Goal: Communication & Community: Answer question/provide support

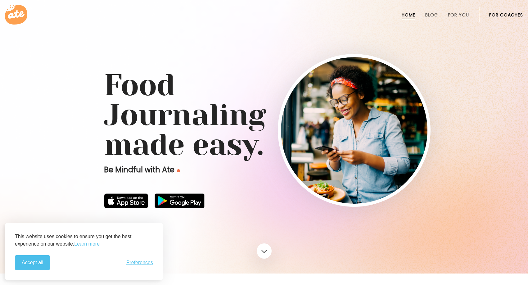
click at [512, 12] on link "For Coaches" at bounding box center [506, 14] width 34 height 5
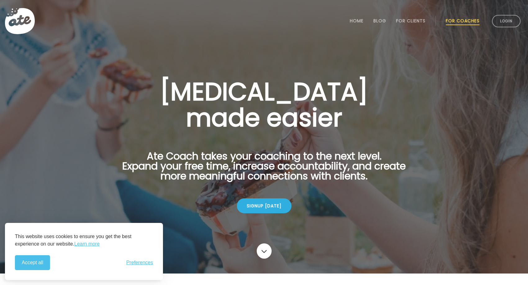
click at [508, 28] on li "Login" at bounding box center [506, 20] width 34 height 27
click at [508, 26] on link "Login" at bounding box center [506, 21] width 29 height 12
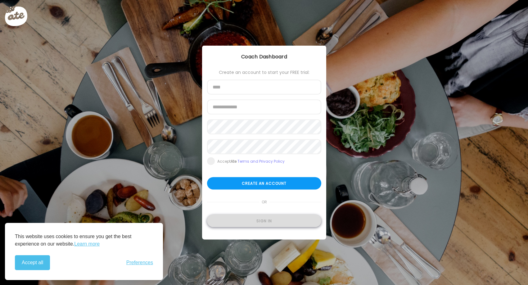
click at [255, 222] on div "Sign in" at bounding box center [264, 221] width 114 height 12
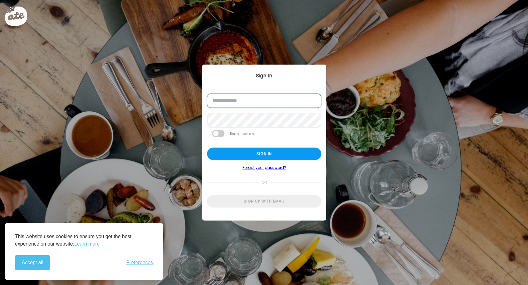
click at [254, 103] on input "email" at bounding box center [264, 101] width 114 height 14
type input "**********"
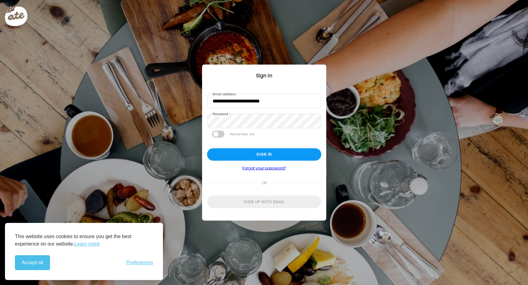
click at [238, 132] on label "Remember me" at bounding box center [241, 134] width 25 height 7
click at [216, 131] on span at bounding box center [218, 134] width 12 height 7
click at [227, 154] on div "Sign in" at bounding box center [264, 154] width 114 height 12
type input "**********"
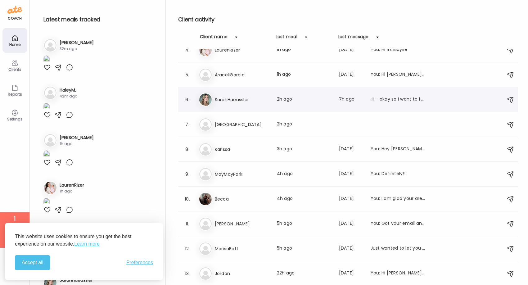
scroll to position [86, 0]
click at [231, 143] on div "Ka [PERSON_NAME] Last meal: 3h ago Last message: [DATE] You: Hey [PERSON_NAME]!…" at bounding box center [349, 150] width 301 height 14
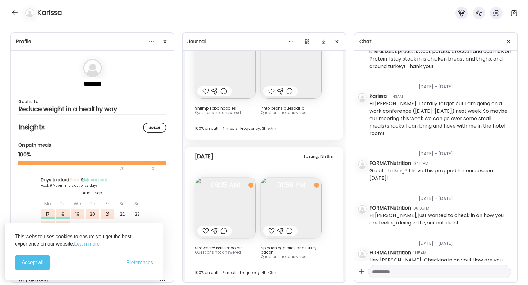
scroll to position [43, 0]
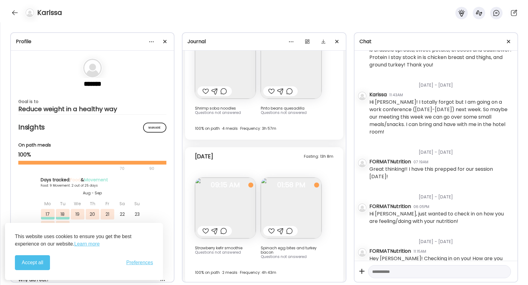
click at [224, 228] on div at bounding box center [223, 230] width 7 height 7
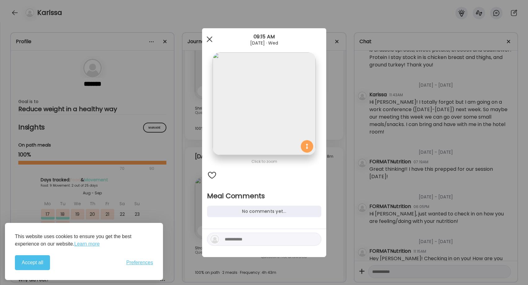
click at [210, 42] on div at bounding box center [209, 39] width 12 height 12
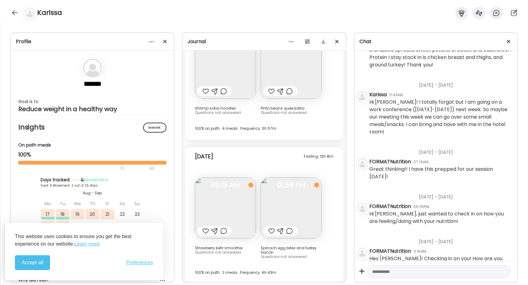
click at [204, 227] on div at bounding box center [205, 230] width 7 height 7
click at [272, 227] on div at bounding box center [271, 230] width 7 height 7
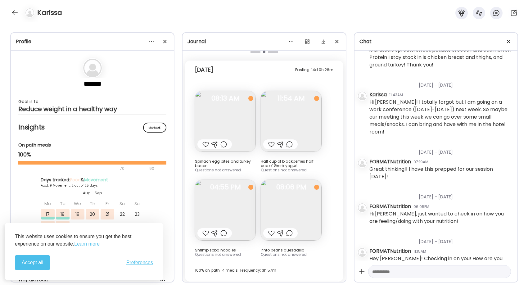
scroll to position [2805, 0]
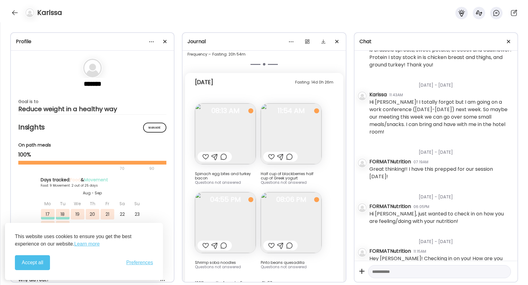
click at [204, 153] on div at bounding box center [205, 156] width 7 height 7
click at [271, 153] on div at bounding box center [271, 156] width 7 height 7
click at [269, 242] on div at bounding box center [271, 245] width 7 height 7
click at [204, 242] on div at bounding box center [205, 245] width 7 height 7
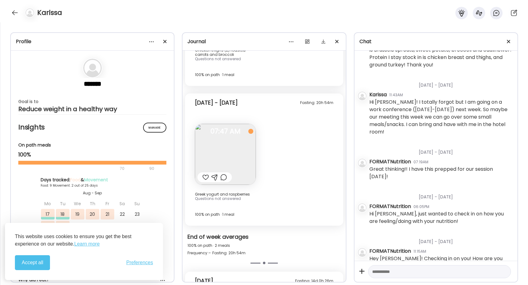
scroll to position [2595, 0]
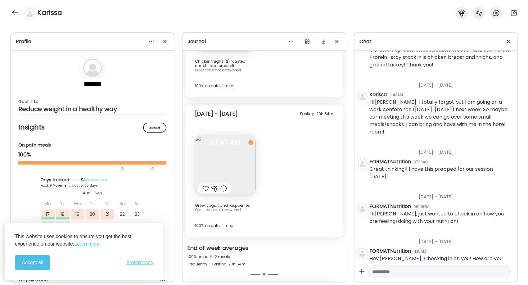
click at [206, 185] on div at bounding box center [205, 188] width 7 height 7
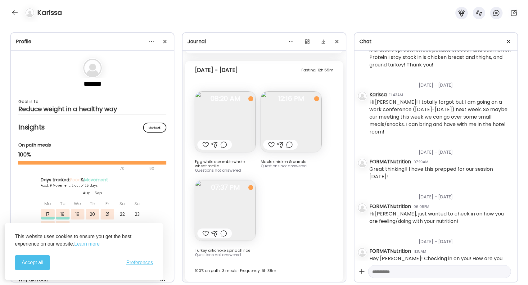
scroll to position [2207, 0]
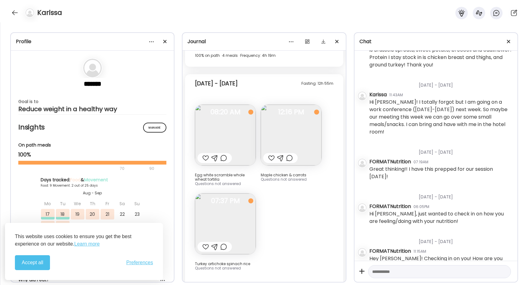
click at [387, 273] on textarea at bounding box center [433, 271] width 123 height 7
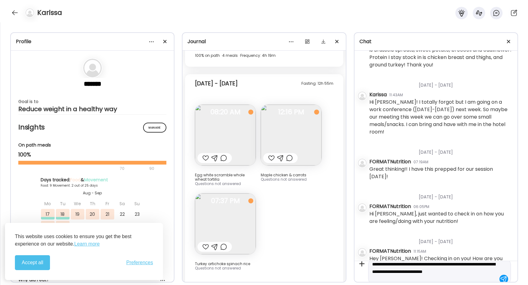
scroll to position [15, 0]
type textarea "**********"
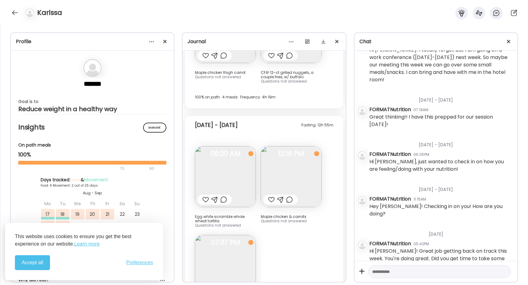
scroll to position [2158, 0]
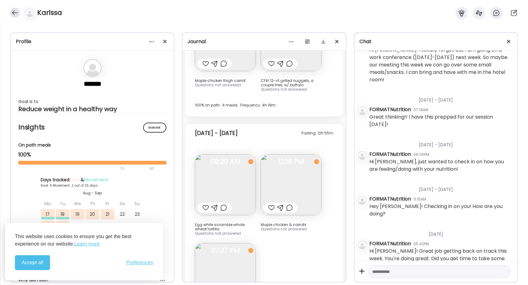
click at [17, 11] on div at bounding box center [15, 13] width 10 height 10
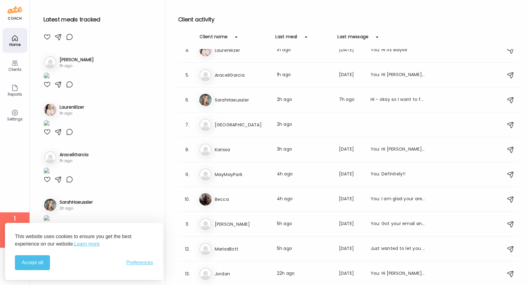
scroll to position [80, 0]
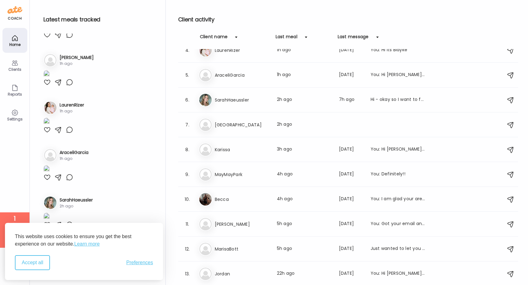
click at [30, 263] on button "Accept all" at bounding box center [32, 262] width 35 height 15
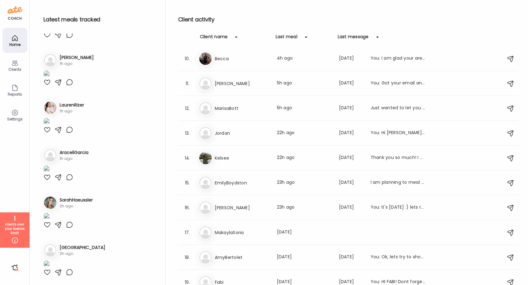
scroll to position [230, 0]
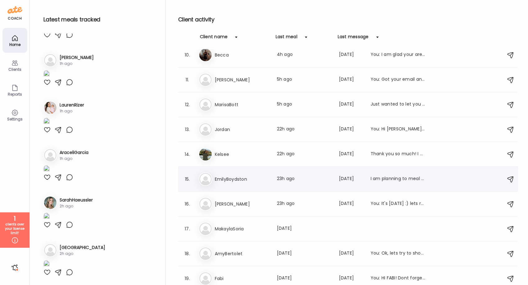
click at [247, 180] on h3 "EmilyBoydston" at bounding box center [242, 178] width 55 height 7
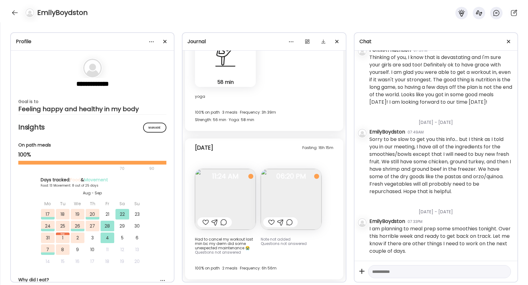
scroll to position [231, 0]
click at [466, 233] on div "I am planning to meal prep some smoothies tonight. Over this horrible week and …" at bounding box center [440, 240] width 143 height 30
click at [213, 244] on div "Had to cancel my workout last min bc my derm did some unexpected maintenance 😭" at bounding box center [225, 243] width 61 height 13
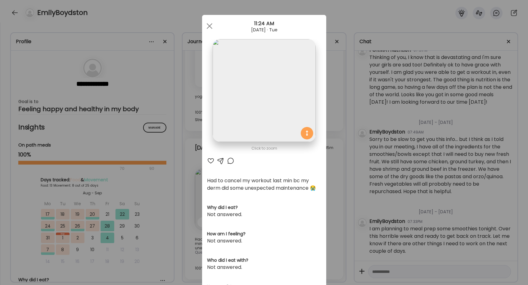
click at [230, 189] on div "Had to cancel my workout last min bc my derm did some unexpected maintenance 😭" at bounding box center [264, 184] width 114 height 15
click at [231, 164] on div at bounding box center [230, 160] width 7 height 7
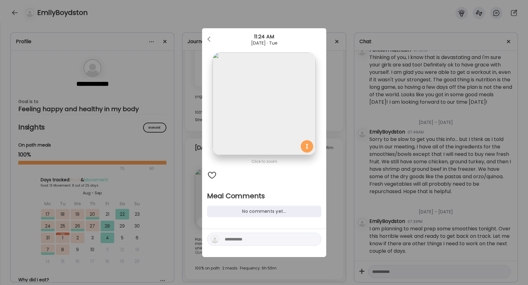
click at [245, 238] on textarea at bounding box center [267, 239] width 84 height 7
type textarea "**********"
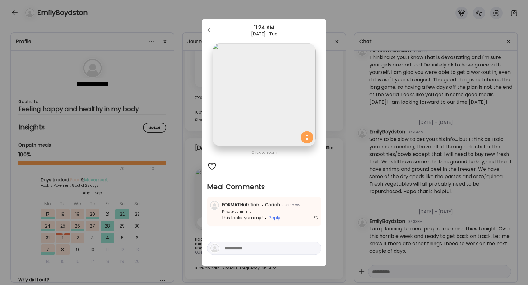
click at [338, 208] on div "Ate Coach Dashboard Wahoo! It’s official Take a moment to set up your Coach Pro…" at bounding box center [264, 142] width 528 height 285
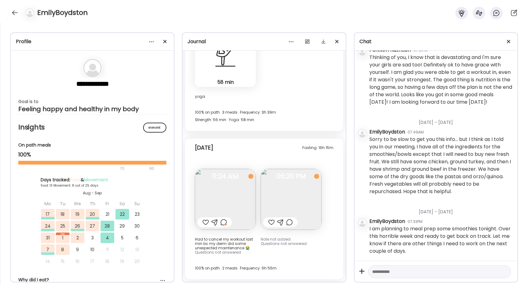
click at [271, 223] on div at bounding box center [271, 221] width 7 height 7
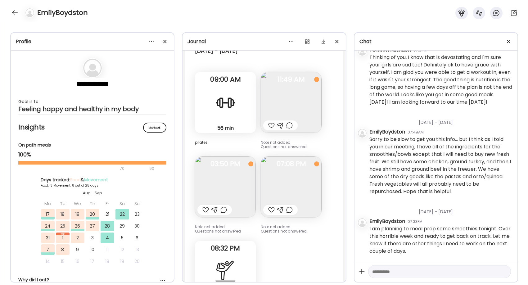
scroll to position [3685, 0]
click at [16, 15] on div at bounding box center [15, 13] width 10 height 10
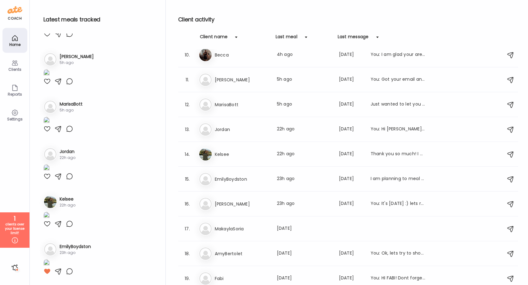
scroll to position [862, 0]
click at [13, 65] on icon at bounding box center [14, 62] width 7 height 7
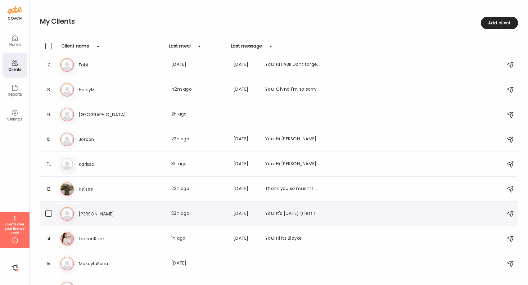
click at [97, 210] on h3 "[PERSON_NAME]" at bounding box center [106, 213] width 55 height 7
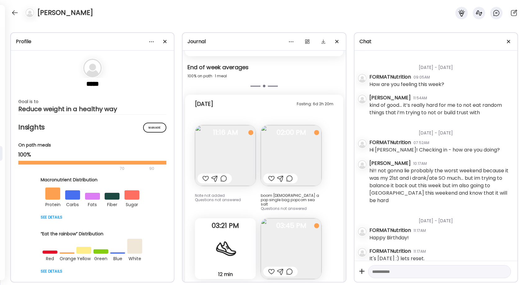
scroll to position [3048, 0]
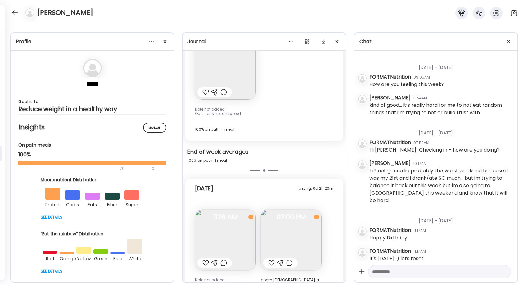
click at [240, 222] on img at bounding box center [225, 239] width 61 height 61
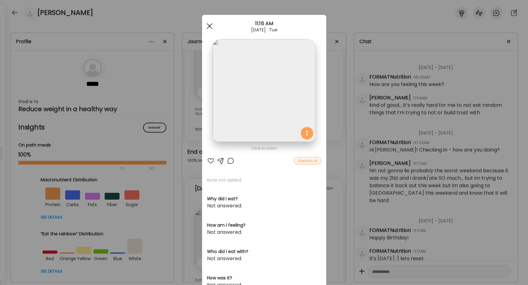
click at [211, 26] on div at bounding box center [209, 26] width 12 height 12
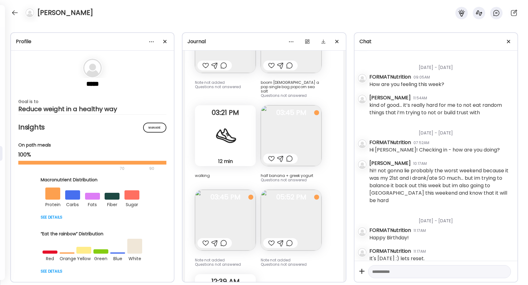
scroll to position [3239, 0]
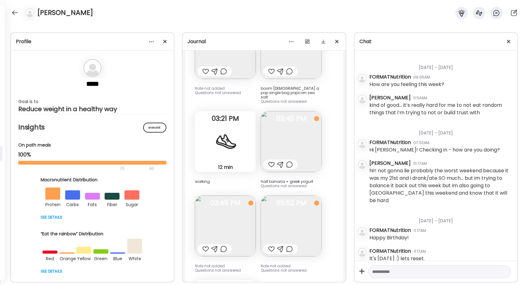
click at [297, 224] on img at bounding box center [291, 225] width 61 height 61
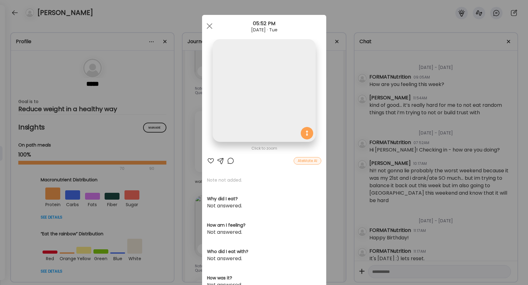
click at [271, 94] on img at bounding box center [264, 90] width 103 height 103
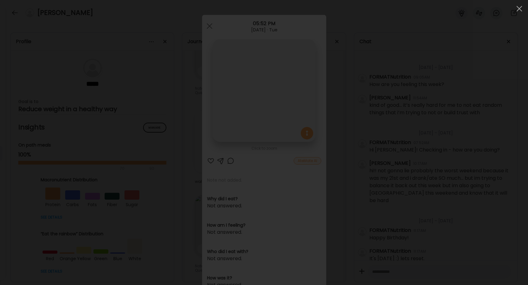
click at [208, 23] on div at bounding box center [264, 142] width 518 height 275
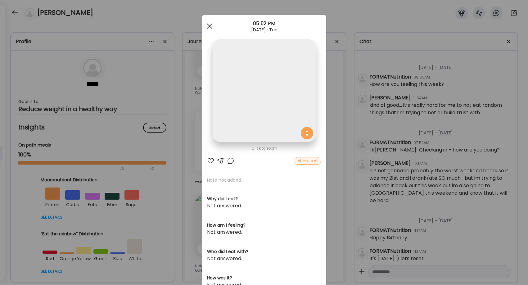
click at [208, 26] on div at bounding box center [209, 26] width 12 height 12
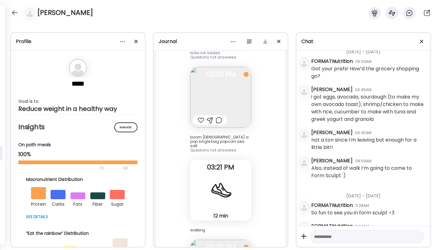
scroll to position [4956, 0]
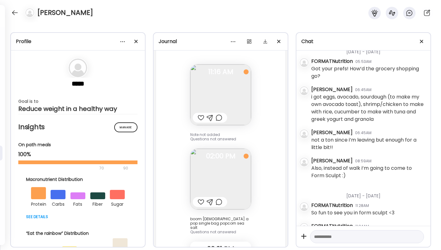
click at [219, 165] on img at bounding box center [220, 179] width 61 height 61
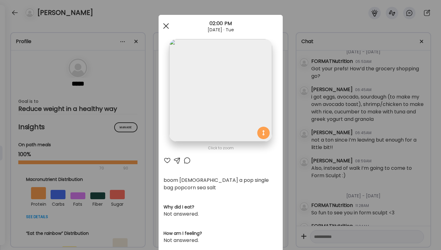
click at [164, 27] on span at bounding box center [166, 26] width 6 height 6
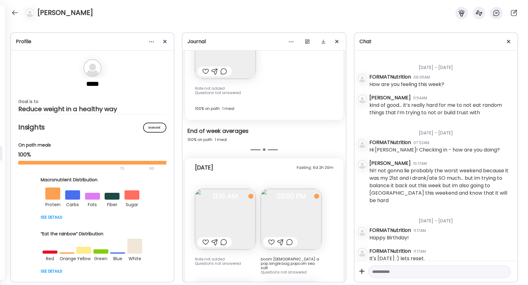
scroll to position [3332, 0]
